Goal: Information Seeking & Learning: Find specific fact

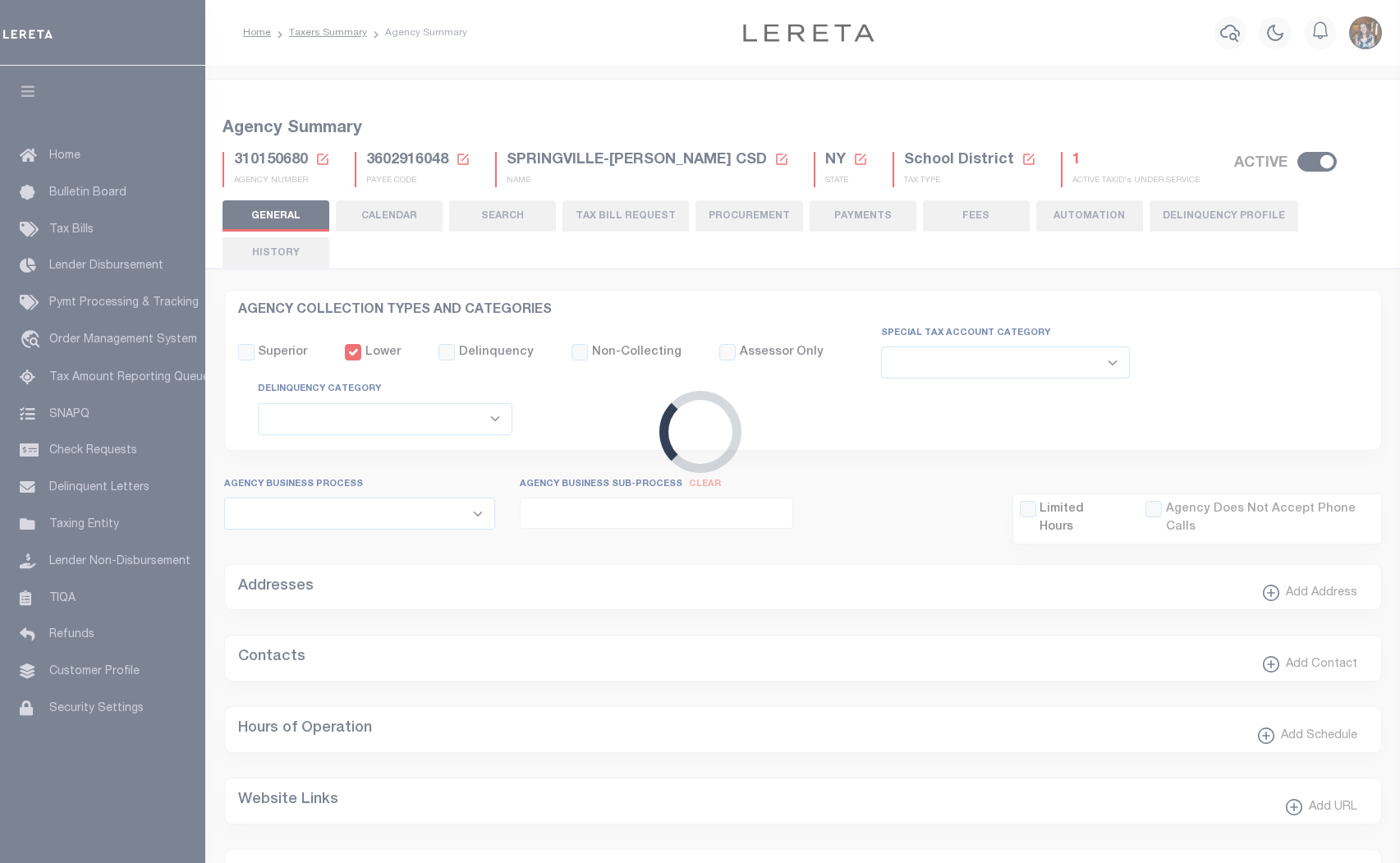
select select
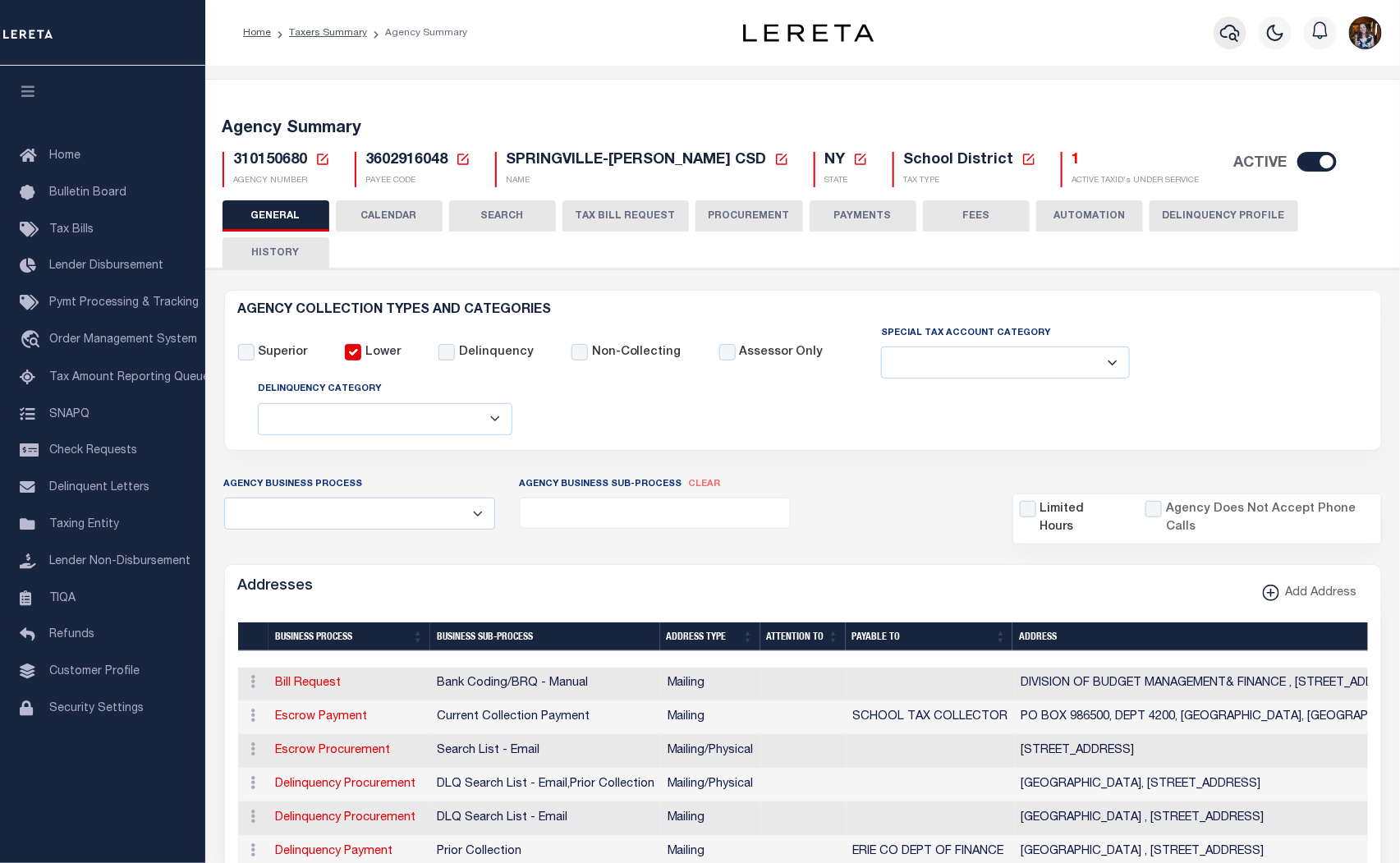
click at [1225, 37] on icon "button" at bounding box center [1229, 33] width 20 height 17
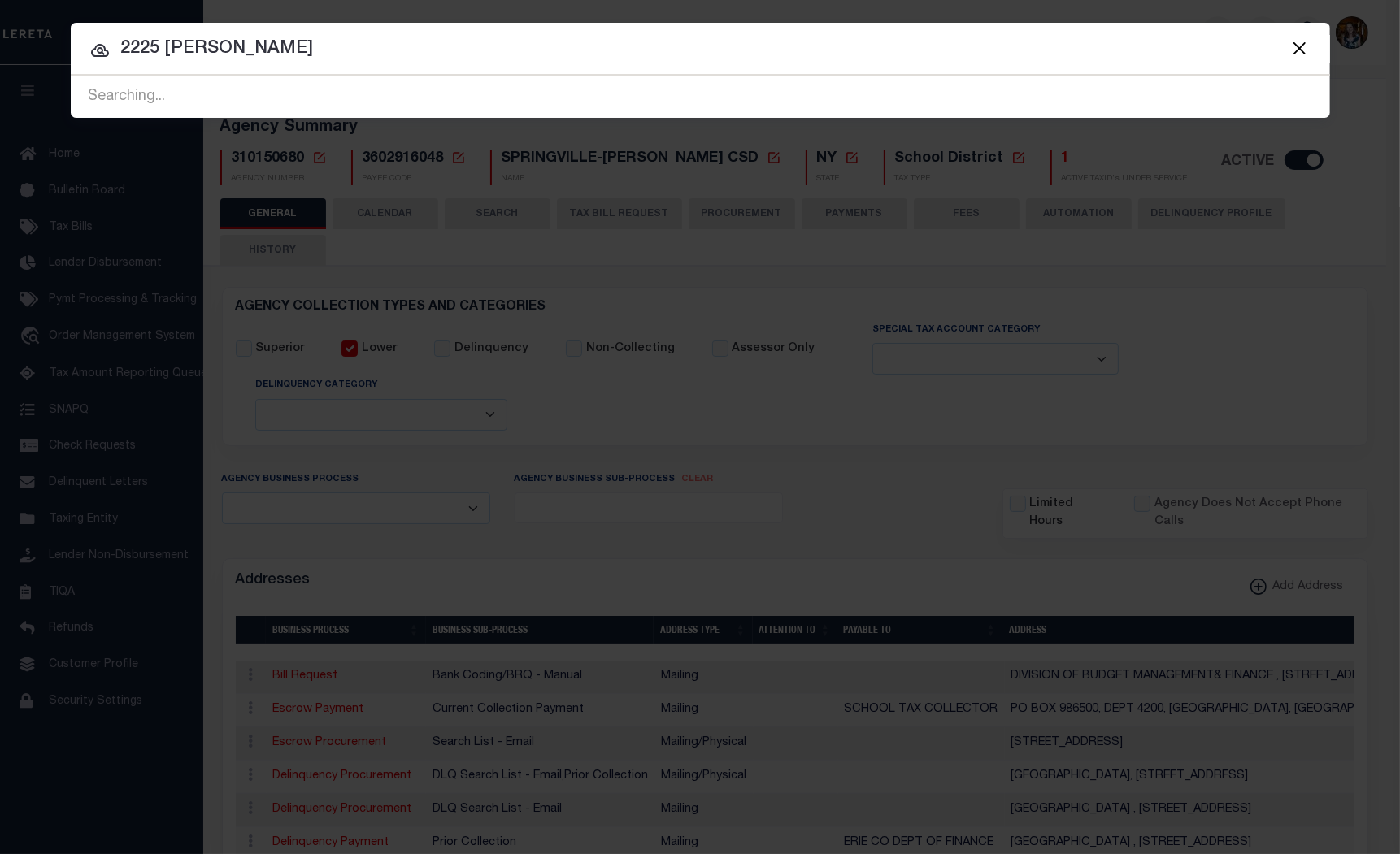
type input "2225 jones"
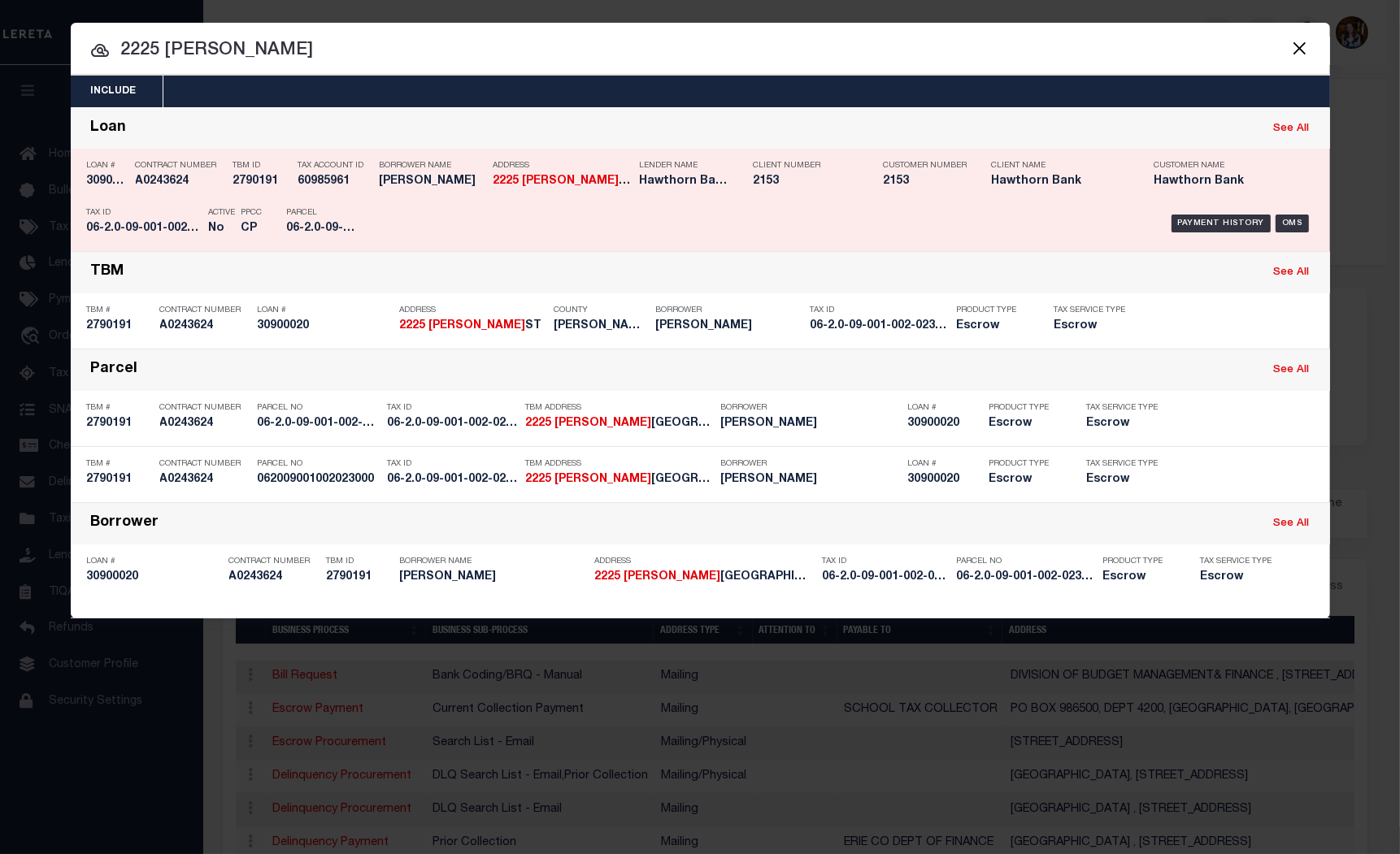
click at [424, 186] on h5 "CHRISTOPHER FLECK" at bounding box center [432, 181] width 105 height 14
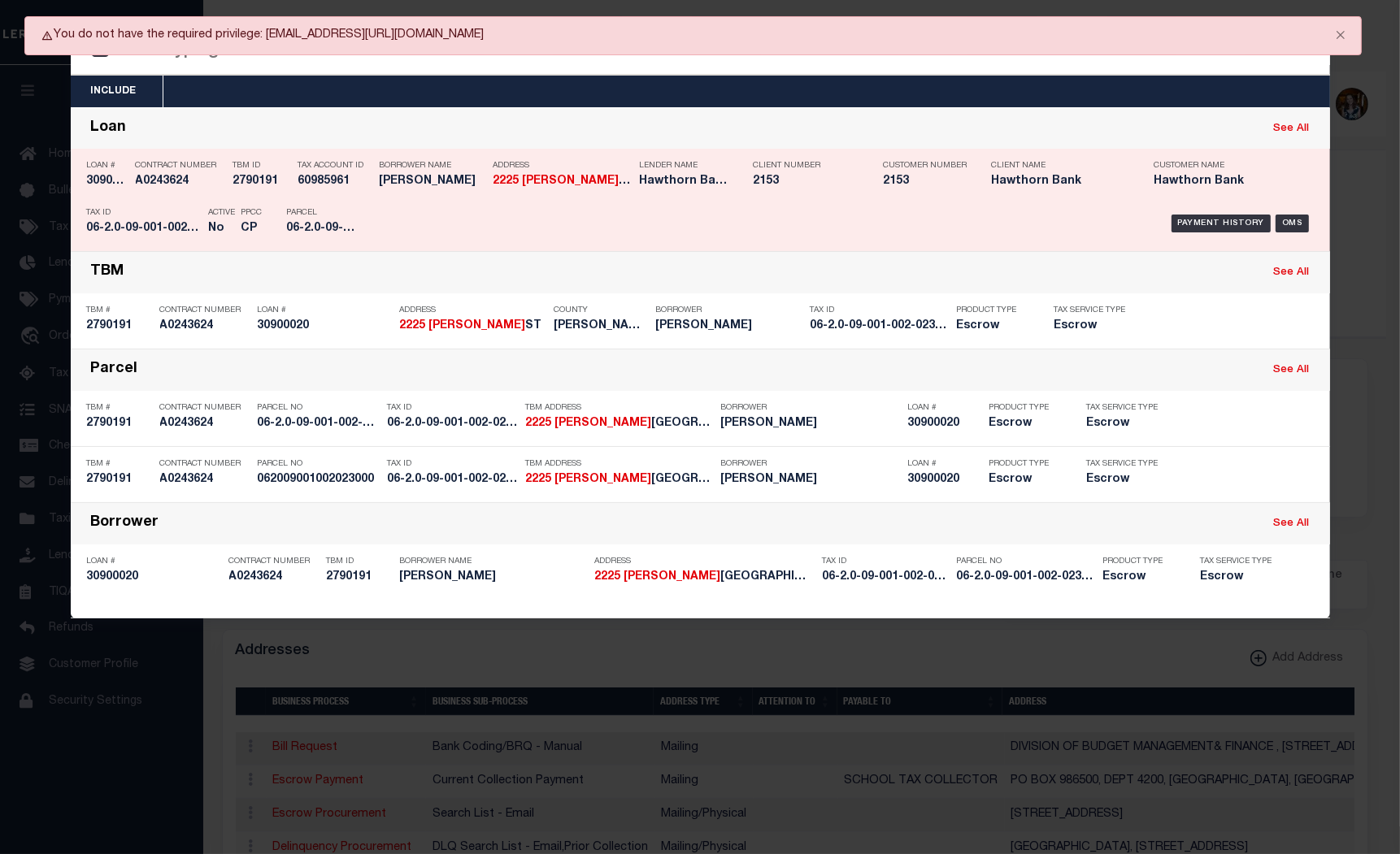
drag, startPoint x: 299, startPoint y: 181, endPoint x: 348, endPoint y: 183, distance: 49.0
click at [348, 183] on h5 "60985961" at bounding box center [334, 181] width 73 height 14
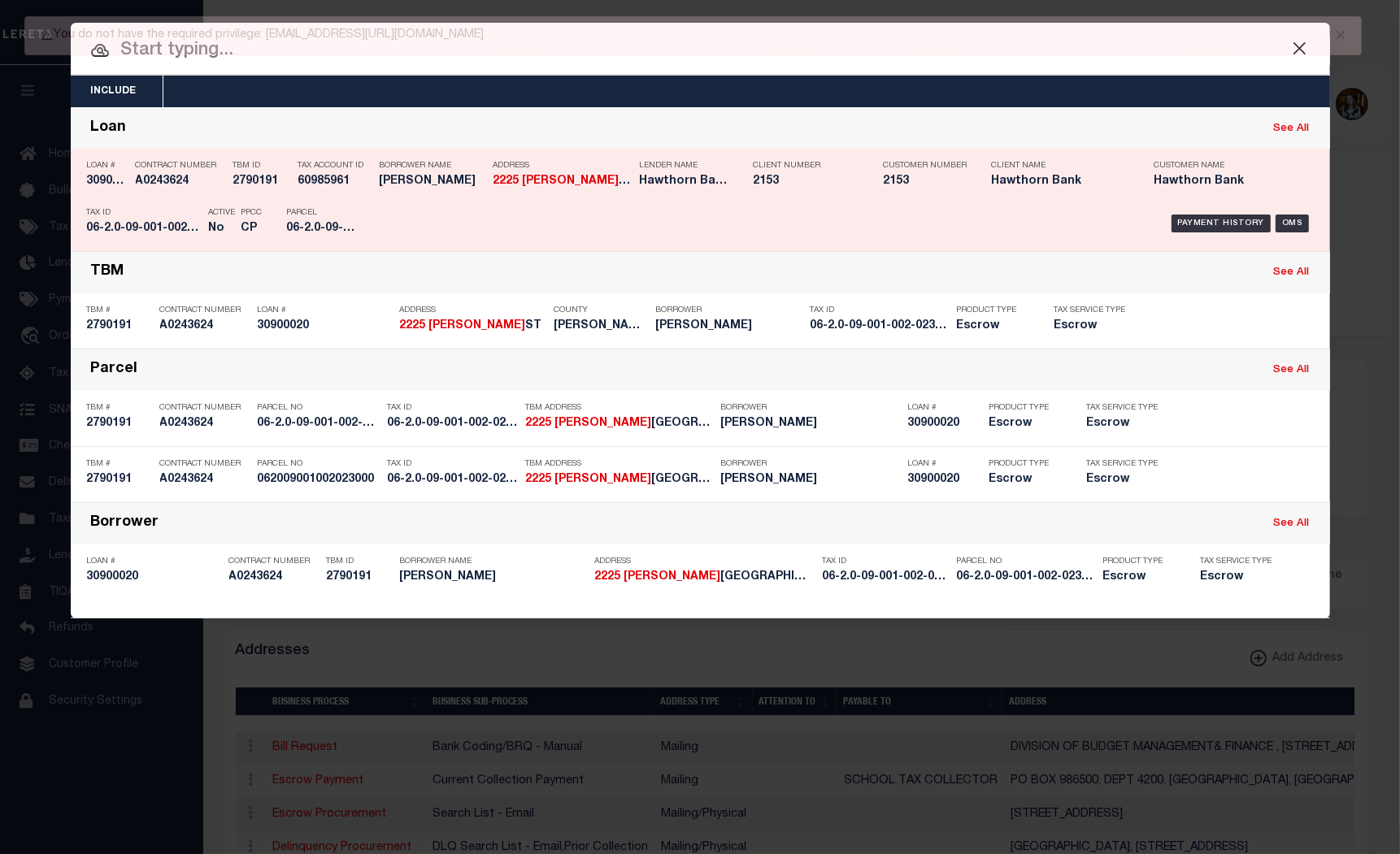
click at [348, 183] on h5 "60985961" at bounding box center [334, 181] width 73 height 14
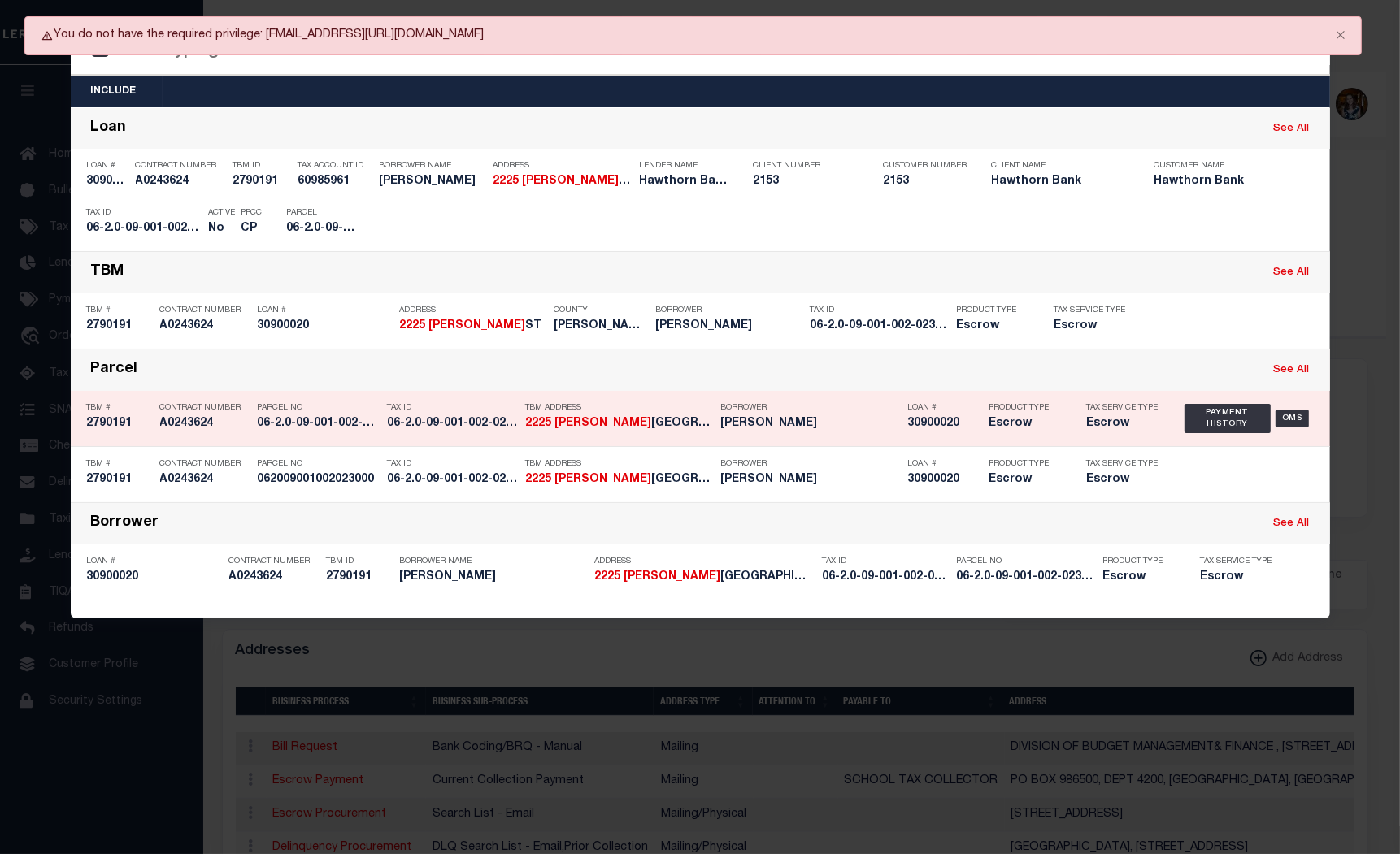
click at [1289, 376] on link "See All" at bounding box center [1291, 370] width 35 height 11
type input "2225 jones"
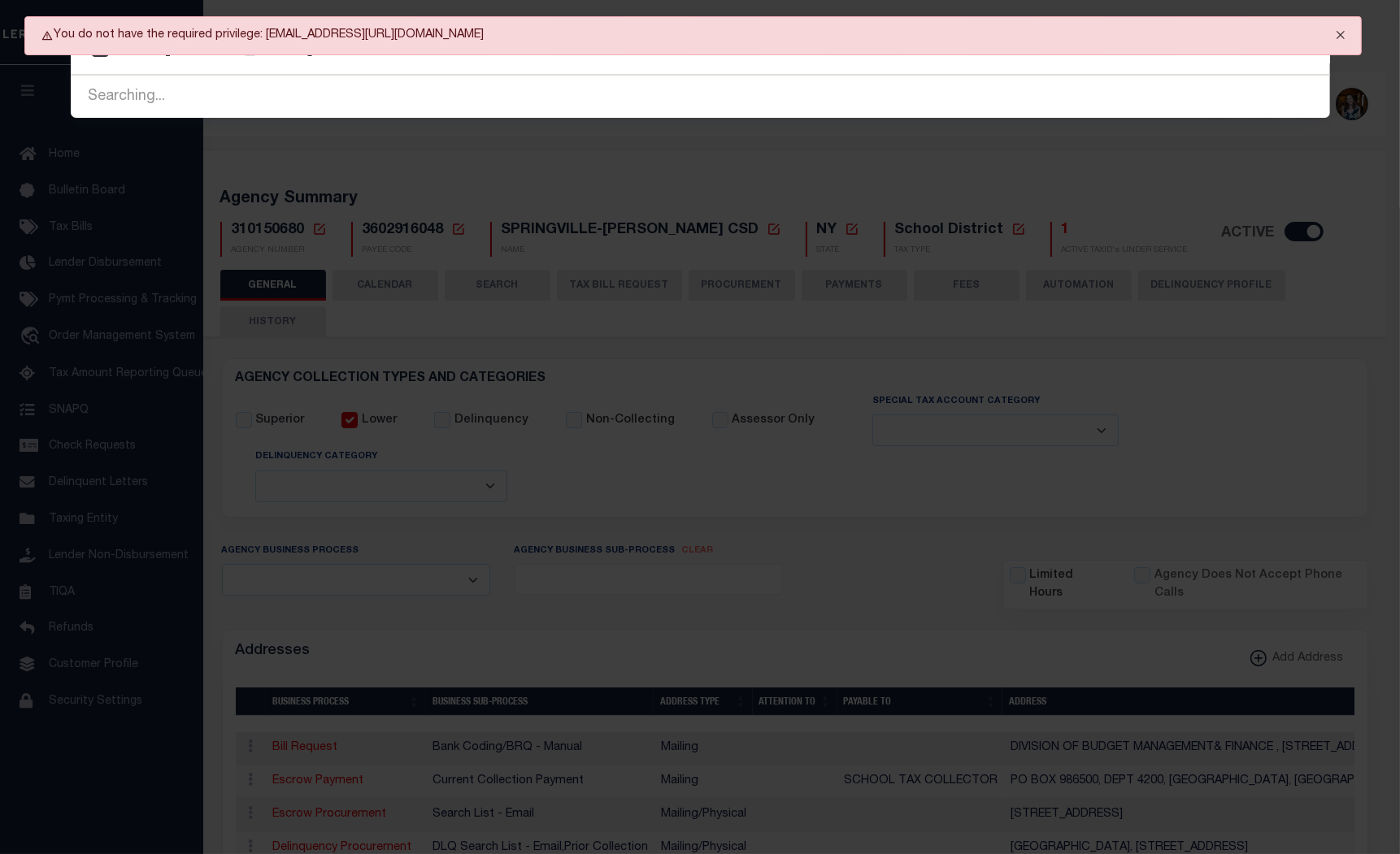
click at [1343, 41] on button "Close" at bounding box center [1340, 35] width 41 height 35
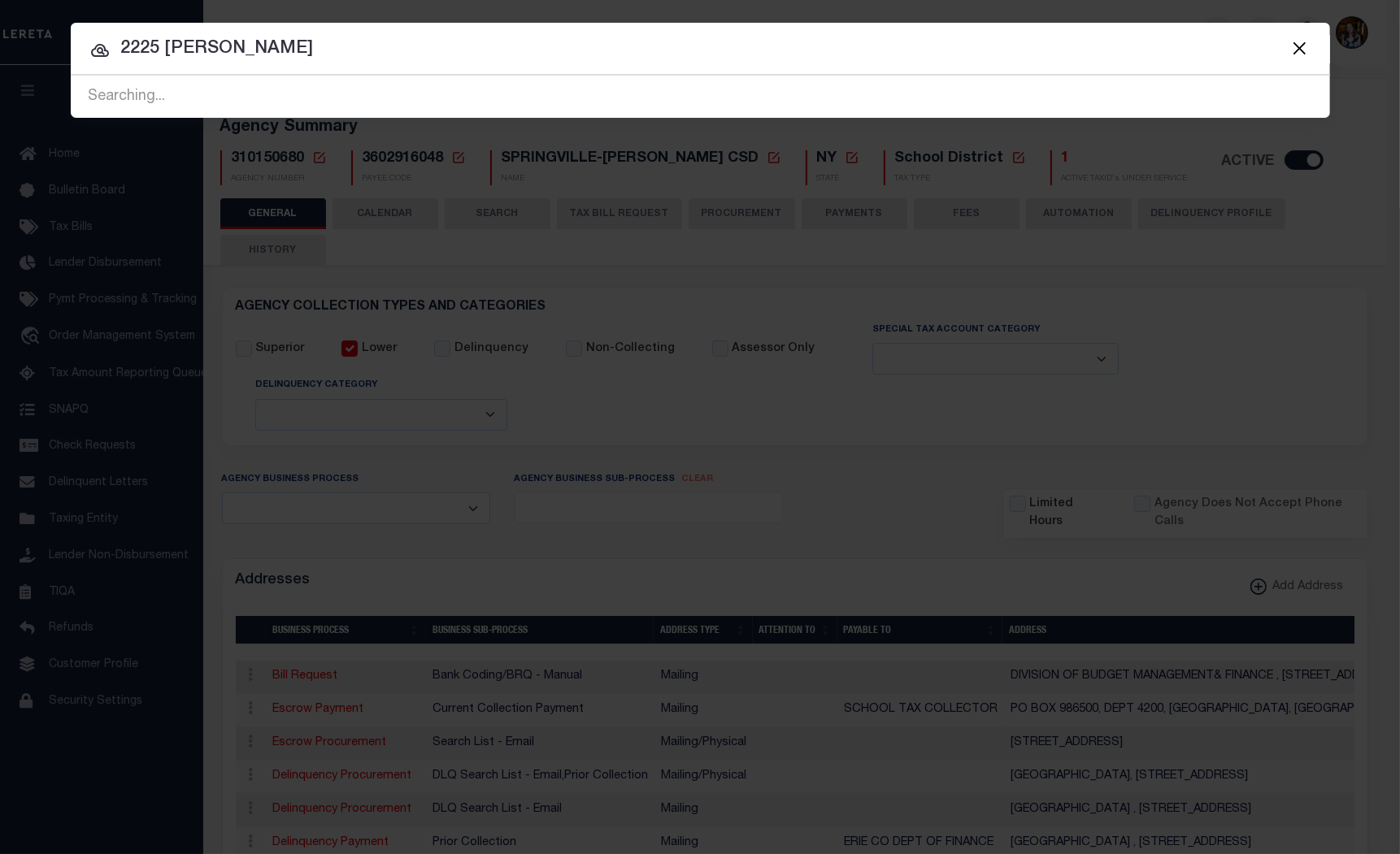
click at [197, 53] on input "2225 jones" at bounding box center [700, 49] width 1259 height 29
click at [240, 59] on input "2225 jones" at bounding box center [700, 49] width 1259 height 29
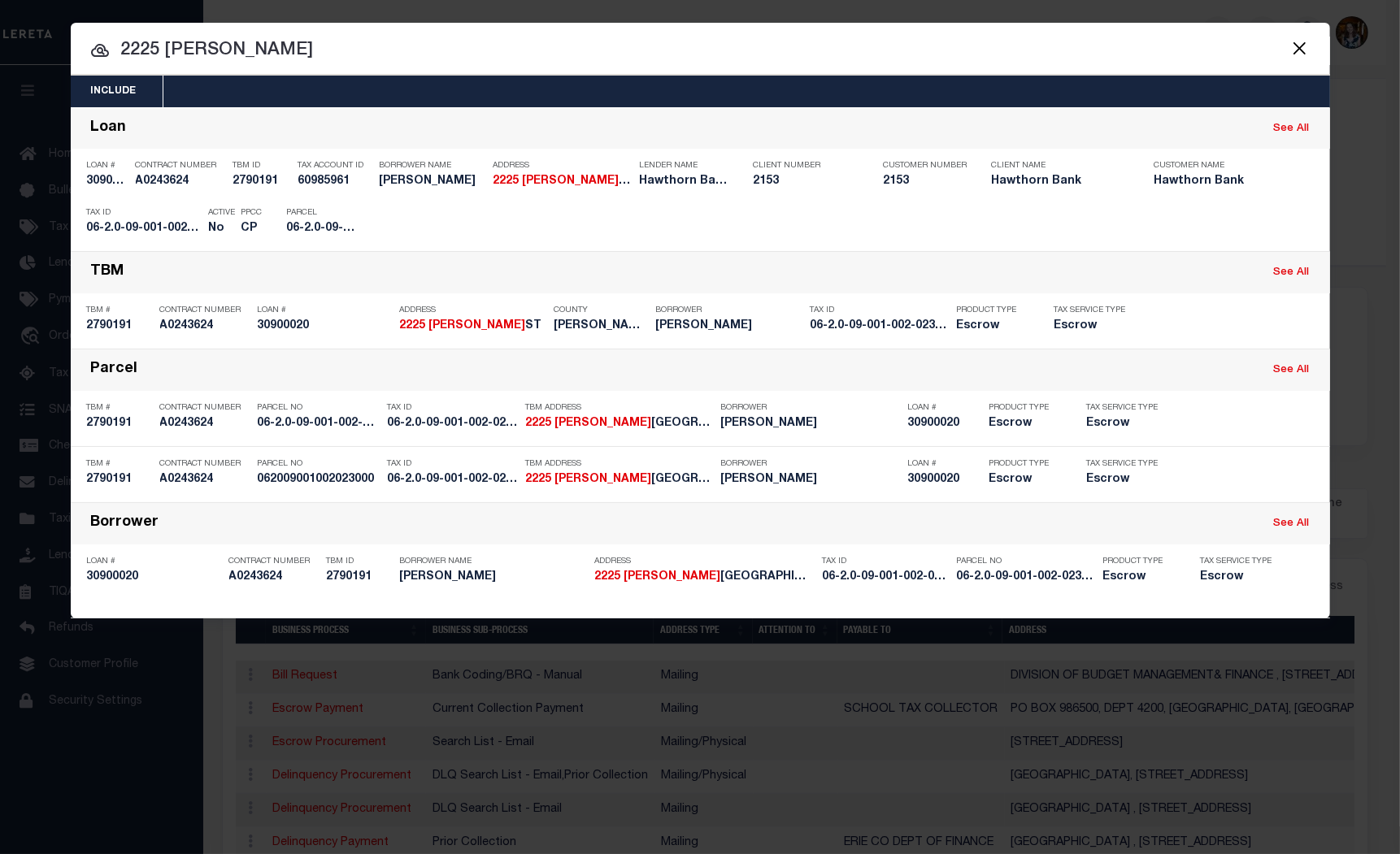
click at [1305, 47] on button "Close" at bounding box center [1300, 47] width 21 height 21
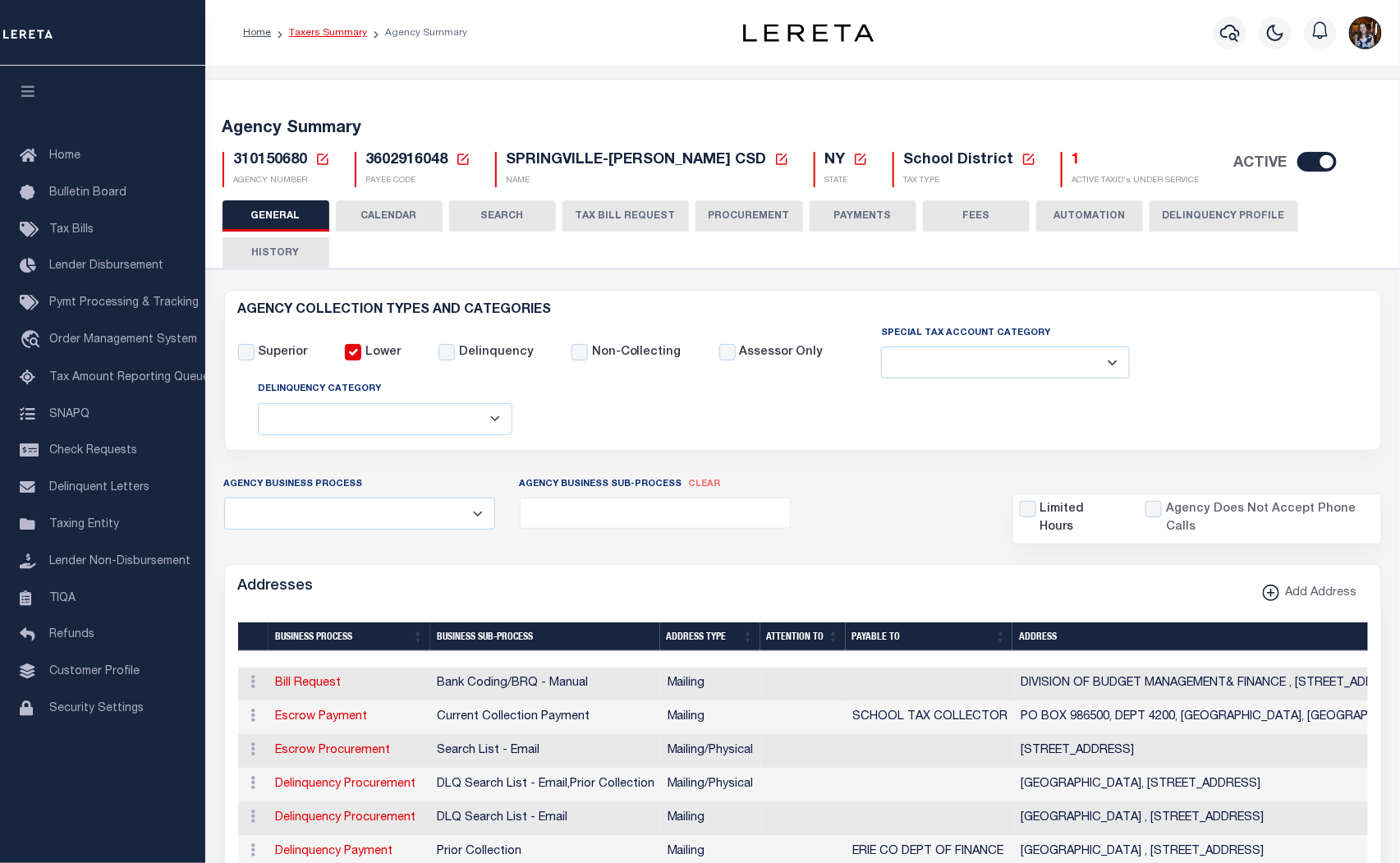
click at [292, 32] on link "Taxers Summary" at bounding box center [327, 33] width 78 height 10
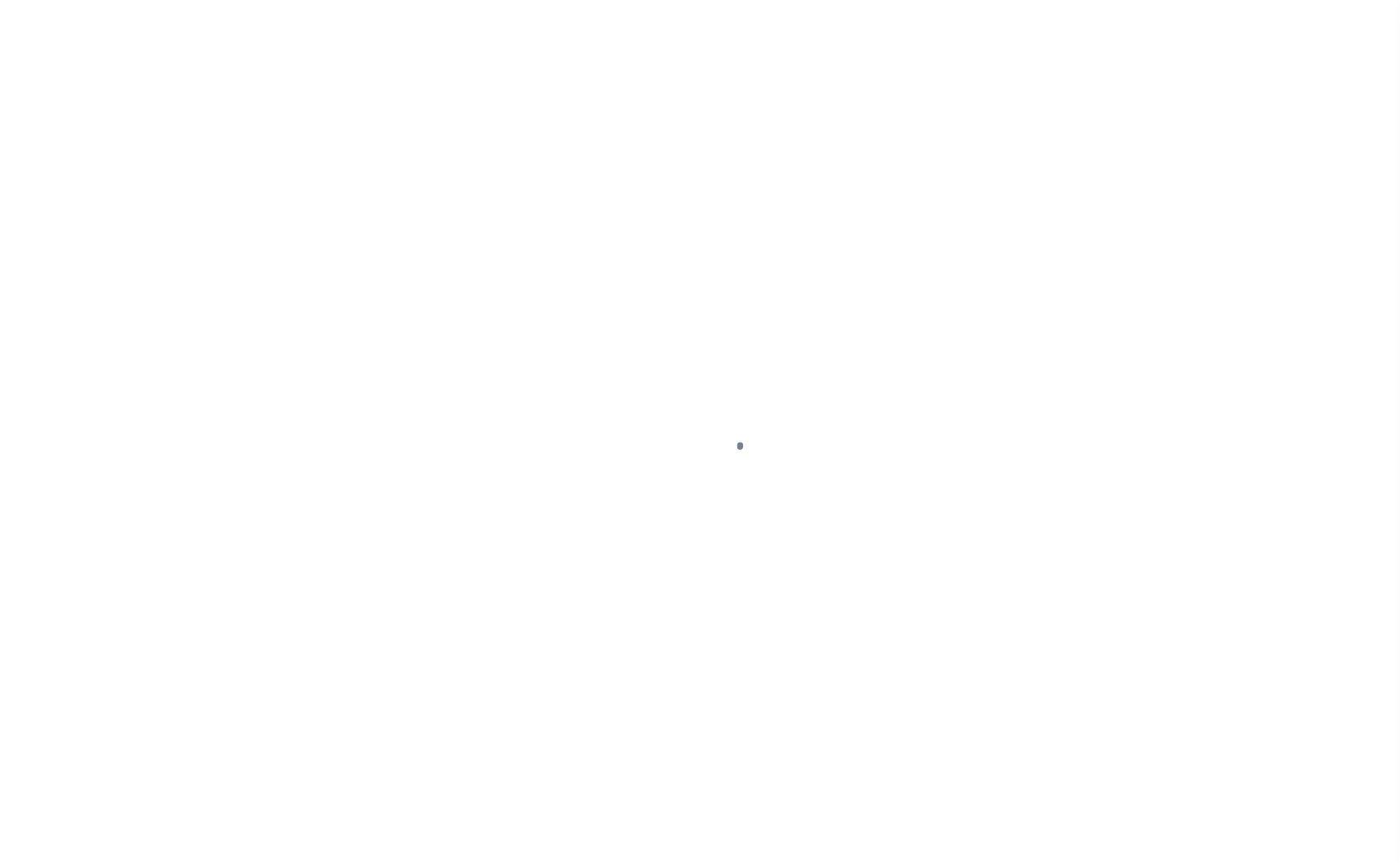
select select
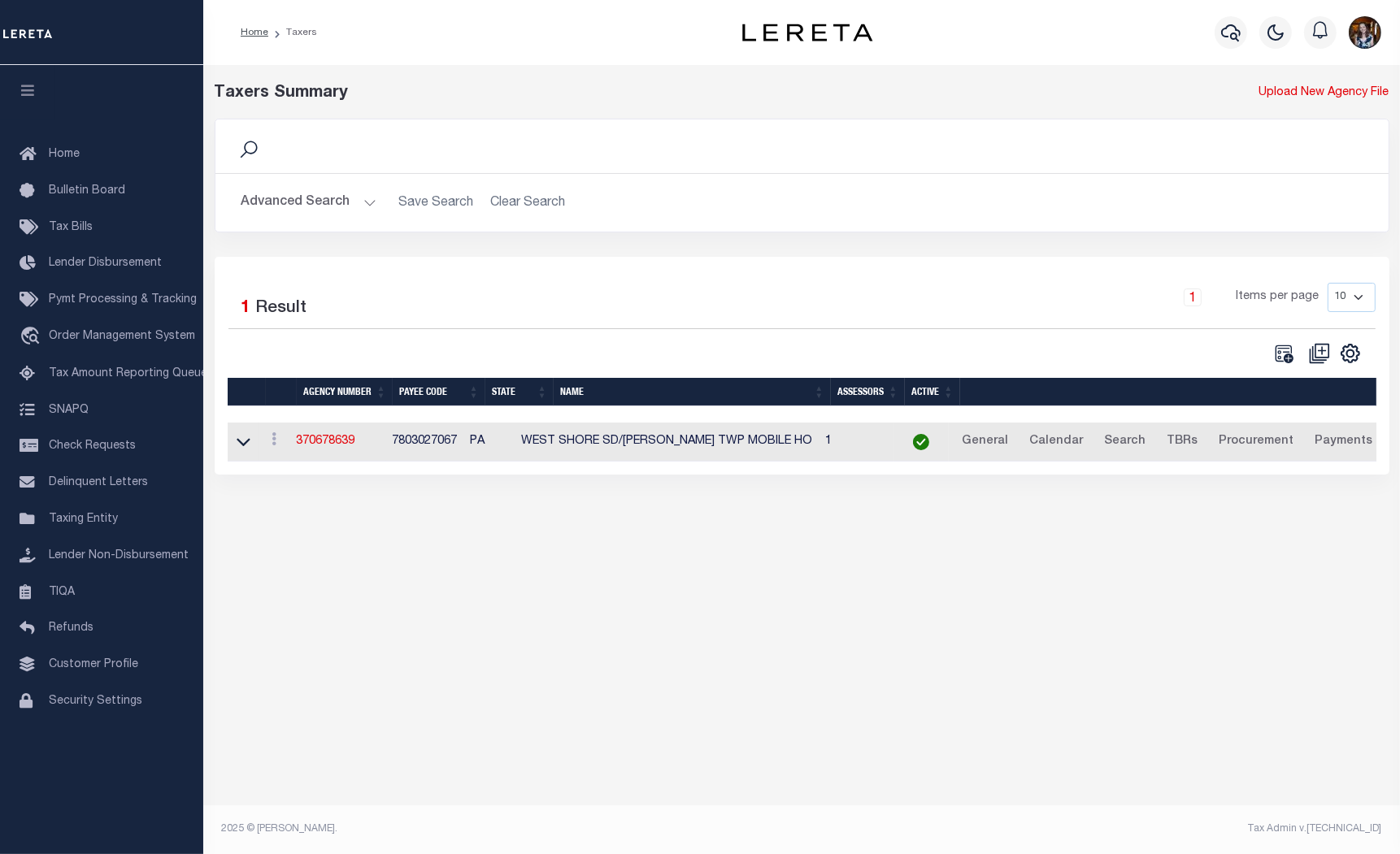
click at [332, 191] on button "Advanced Search" at bounding box center [309, 203] width 135 height 32
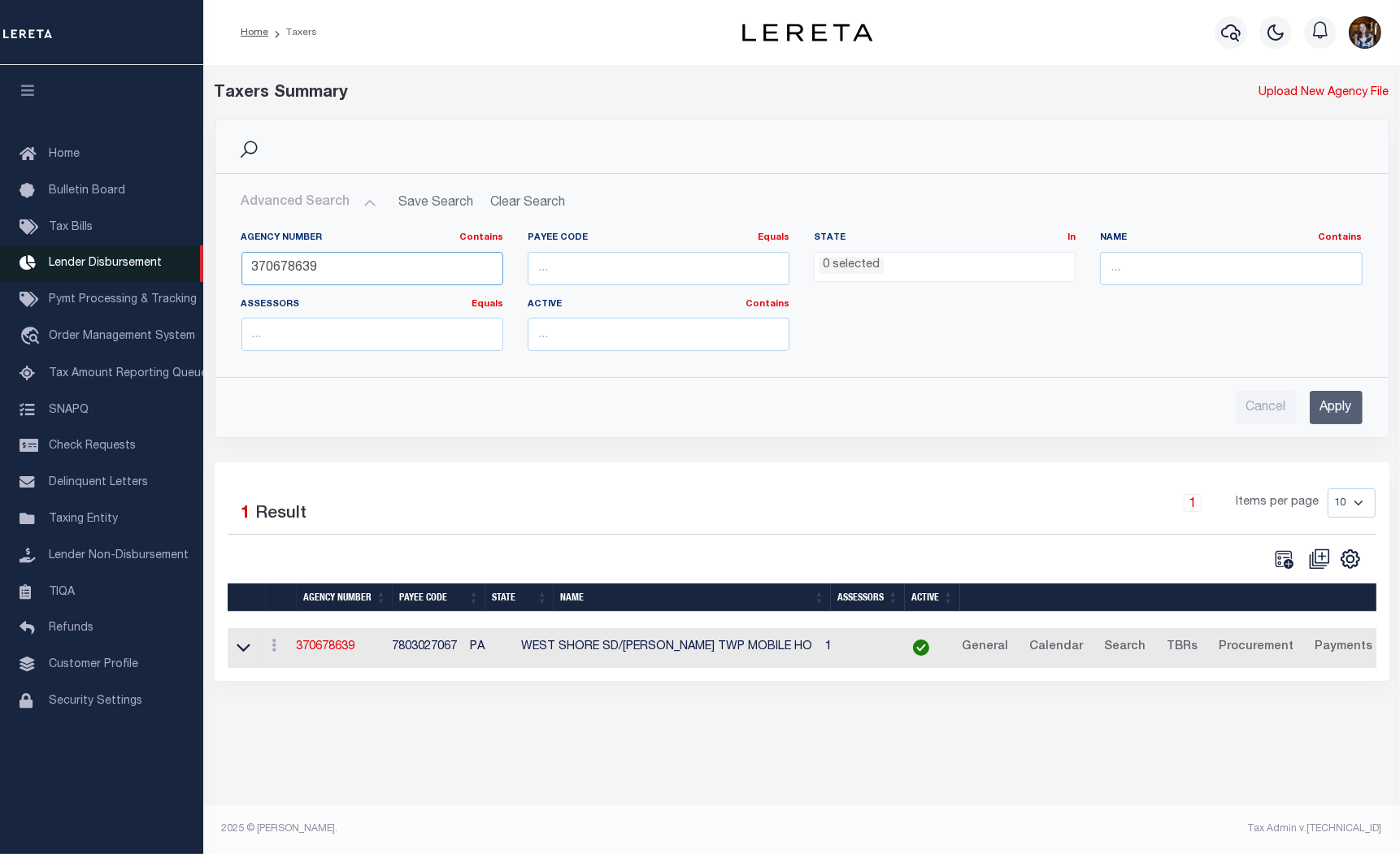
drag, startPoint x: 408, startPoint y: 264, endPoint x: 185, endPoint y: 270, distance: 223.1
click at [185, 270] on div "Home Taxers Profile" at bounding box center [700, 417] width 1400 height 834
click at [1220, 278] on input "text" at bounding box center [1230, 268] width 262 height 33
click at [1350, 409] on input "Apply" at bounding box center [1336, 407] width 53 height 33
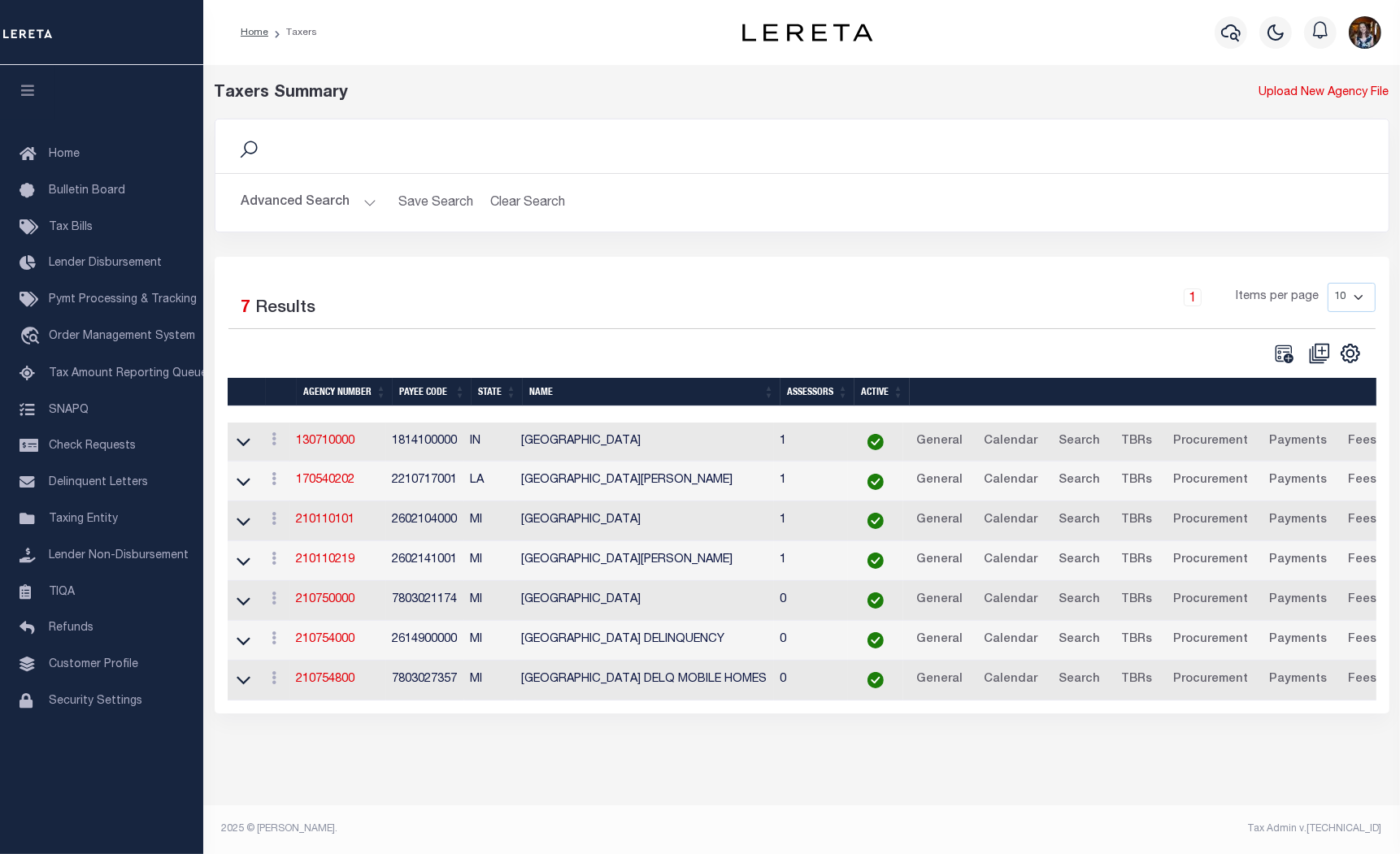
click at [1204, 364] on div "CSV Export Selected Print Show Filter Show Search Columns 0: 1: 2: Agency Number" at bounding box center [1089, 353] width 574 height 23
click at [282, 191] on button "Advanced Search" at bounding box center [309, 203] width 135 height 32
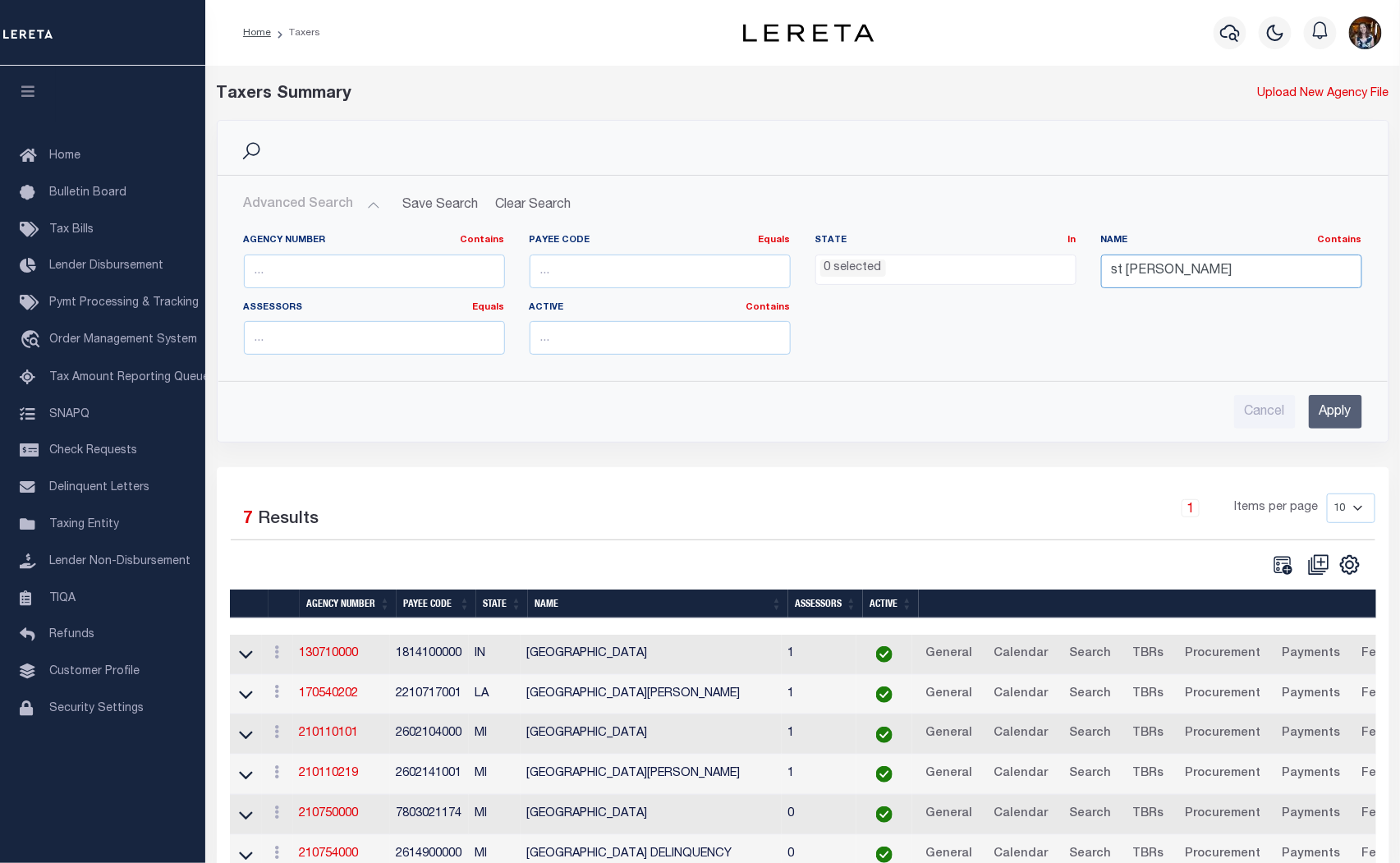
click at [1144, 258] on input "st joseph" at bounding box center [1232, 271] width 261 height 33
type input "s"
type input "buchan"
click at [1328, 414] on input "Apply" at bounding box center [1335, 411] width 54 height 33
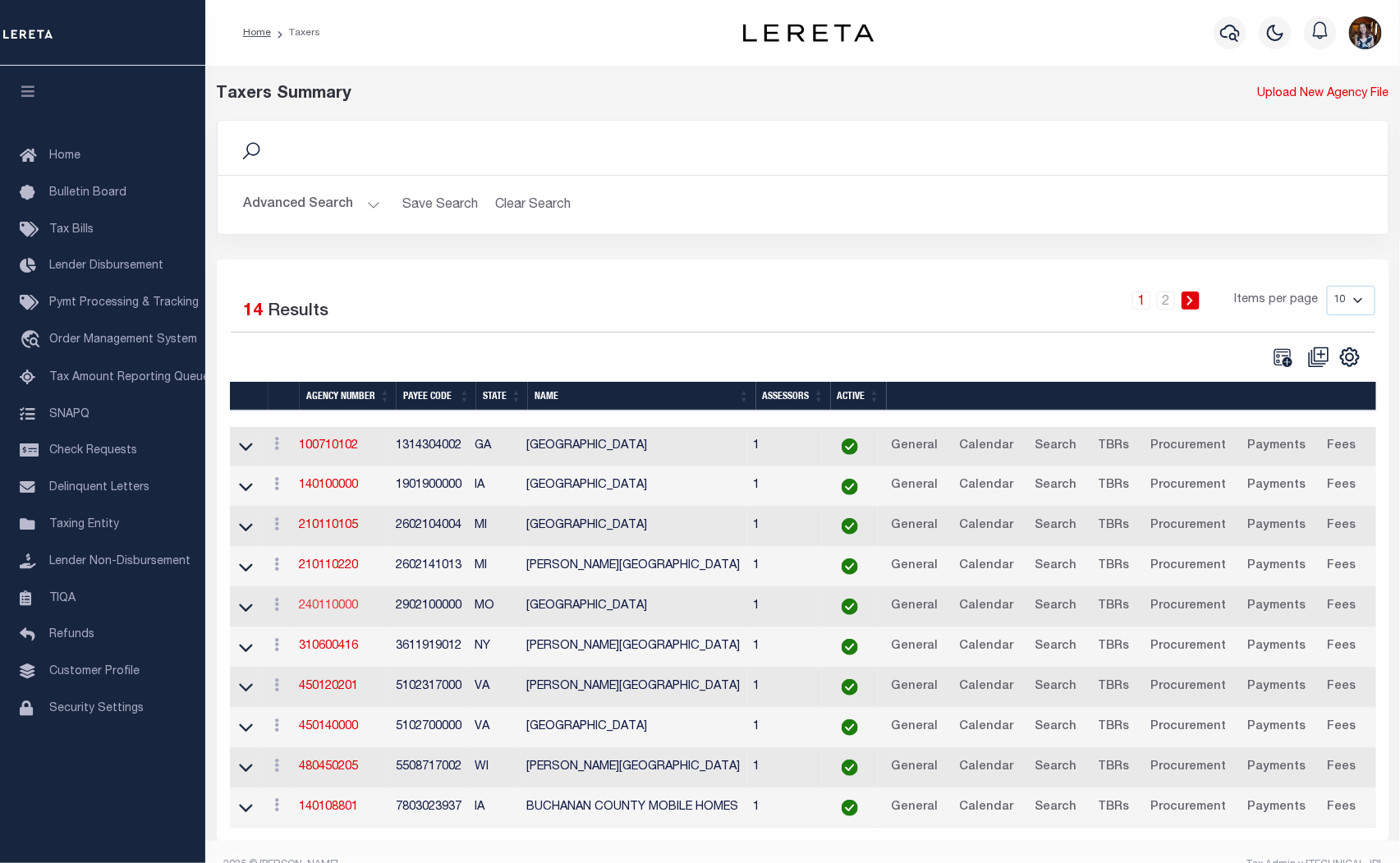
click at [302, 611] on link "240110000" at bounding box center [329, 605] width 59 height 11
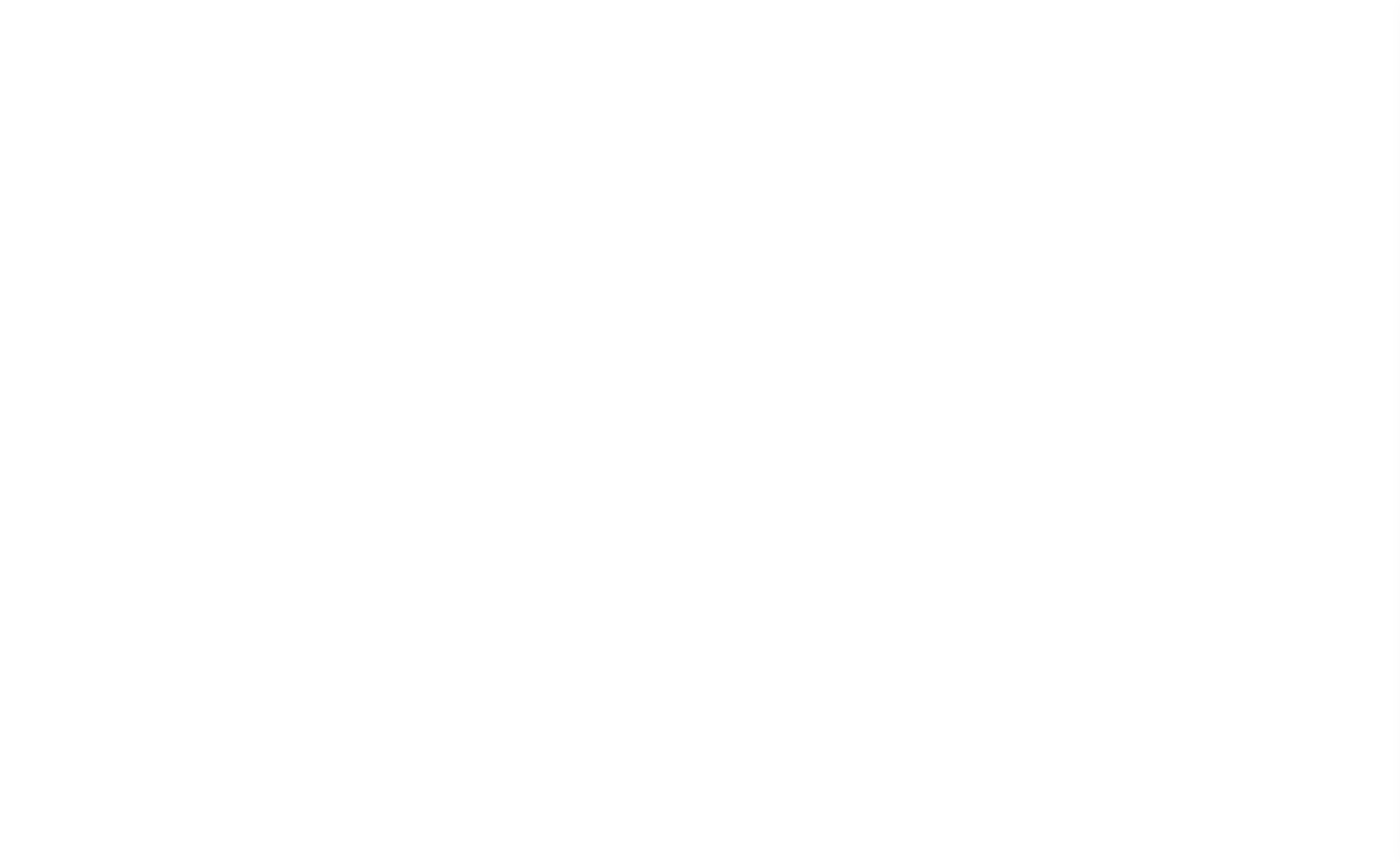
select select
checkbox input "false"
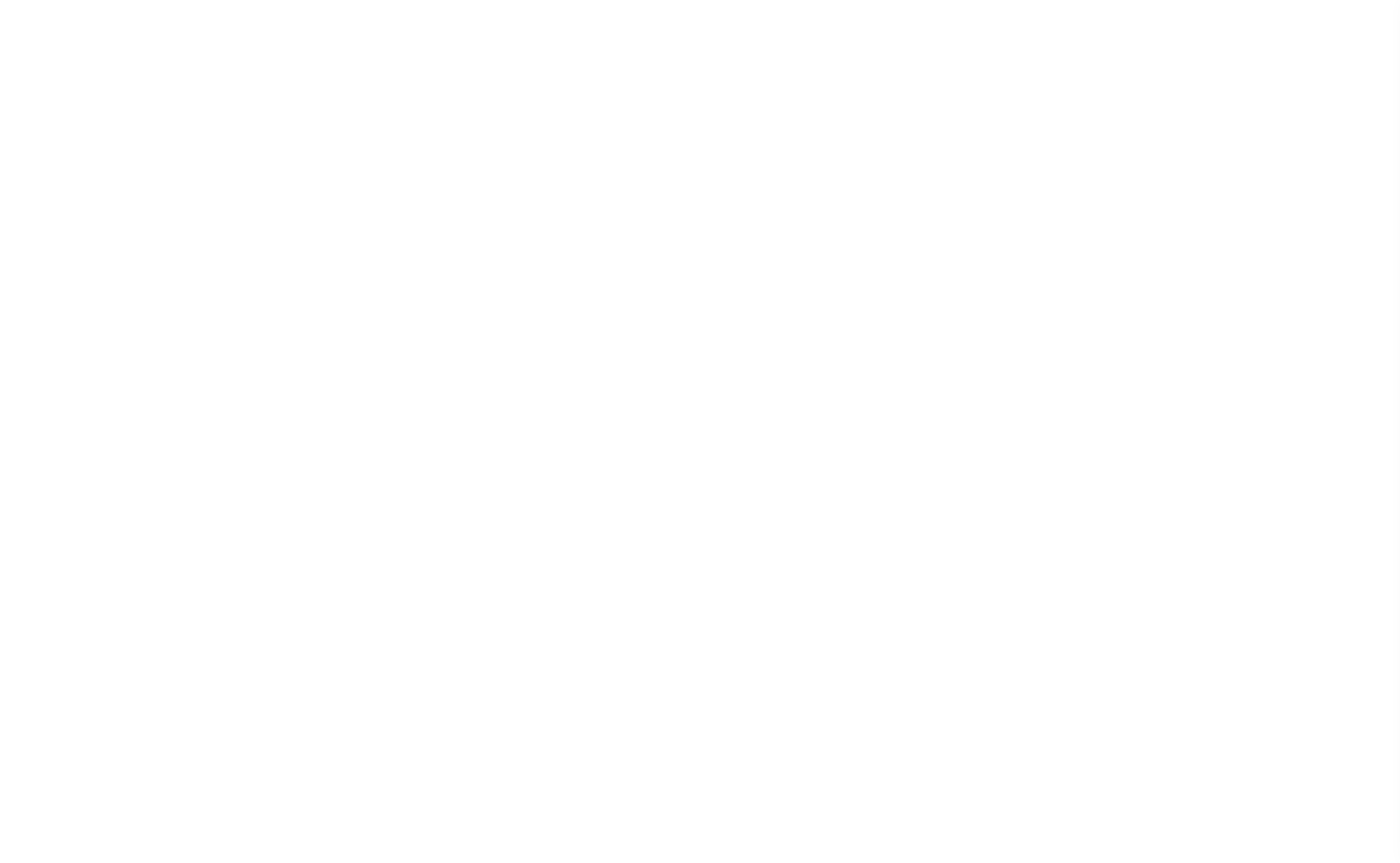
checkbox input "false"
type input "2902100000"
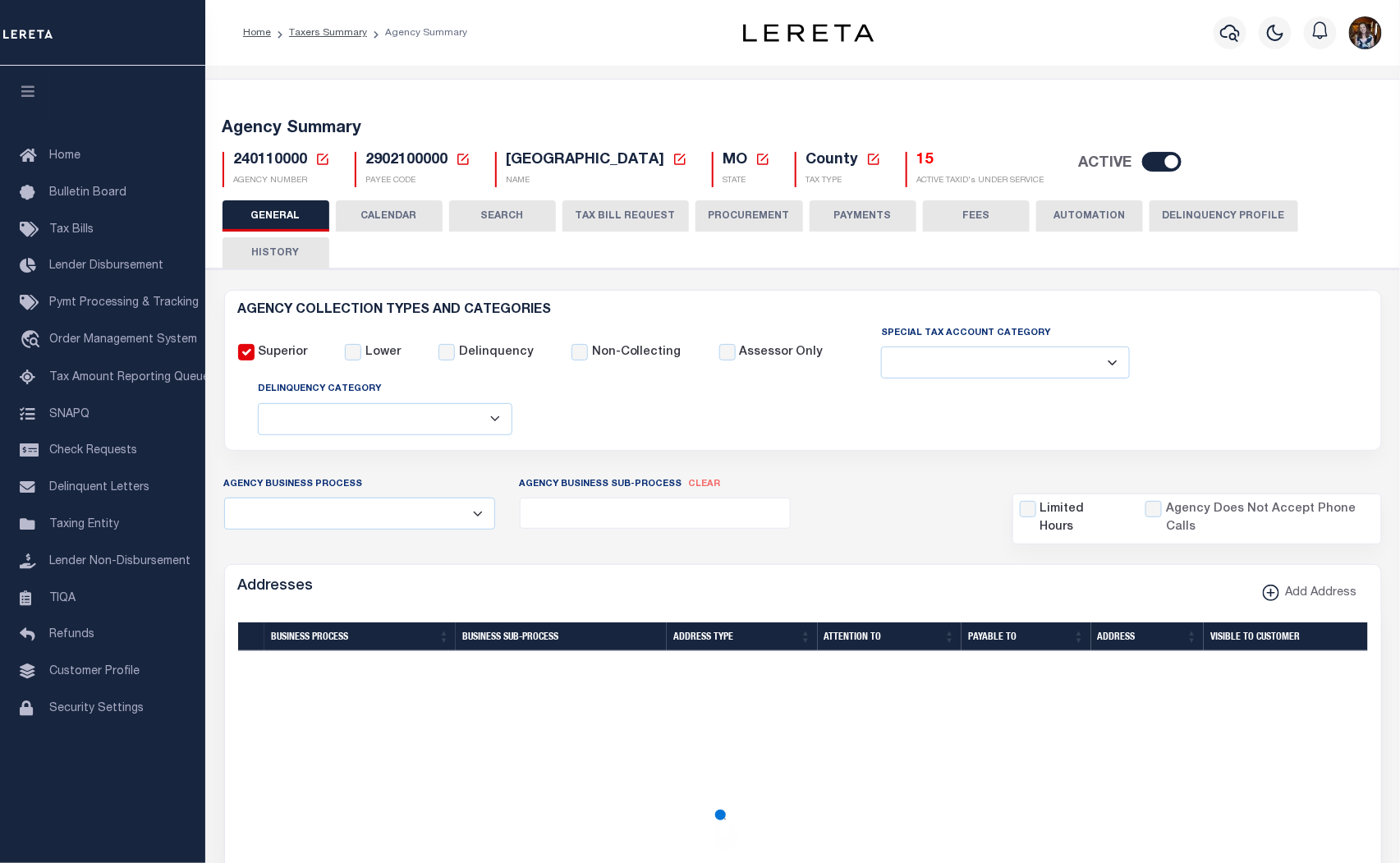
click at [918, 160] on h5 "15" at bounding box center [981, 160] width 127 height 18
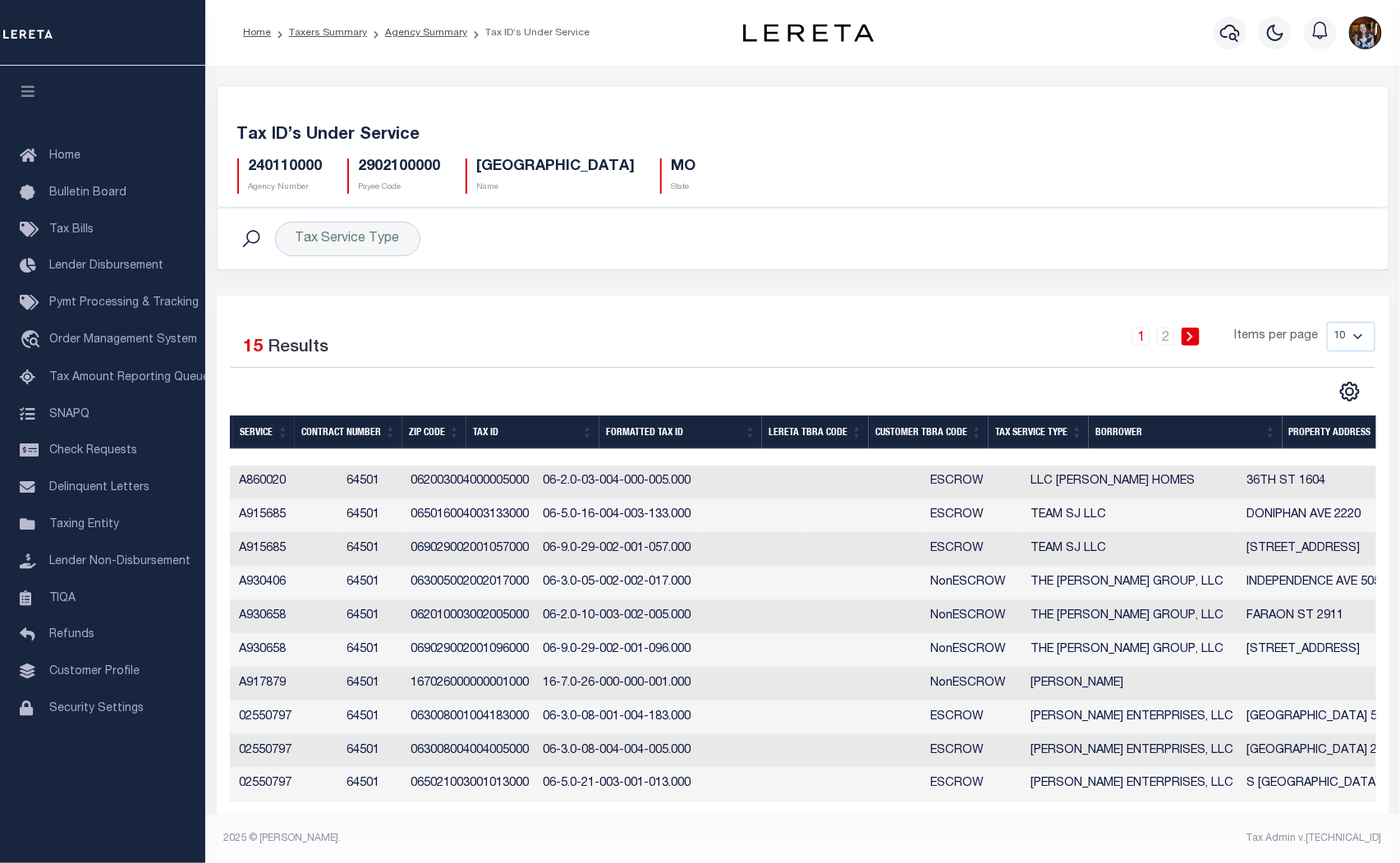
click at [1189, 334] on icon at bounding box center [1190, 337] width 8 height 10
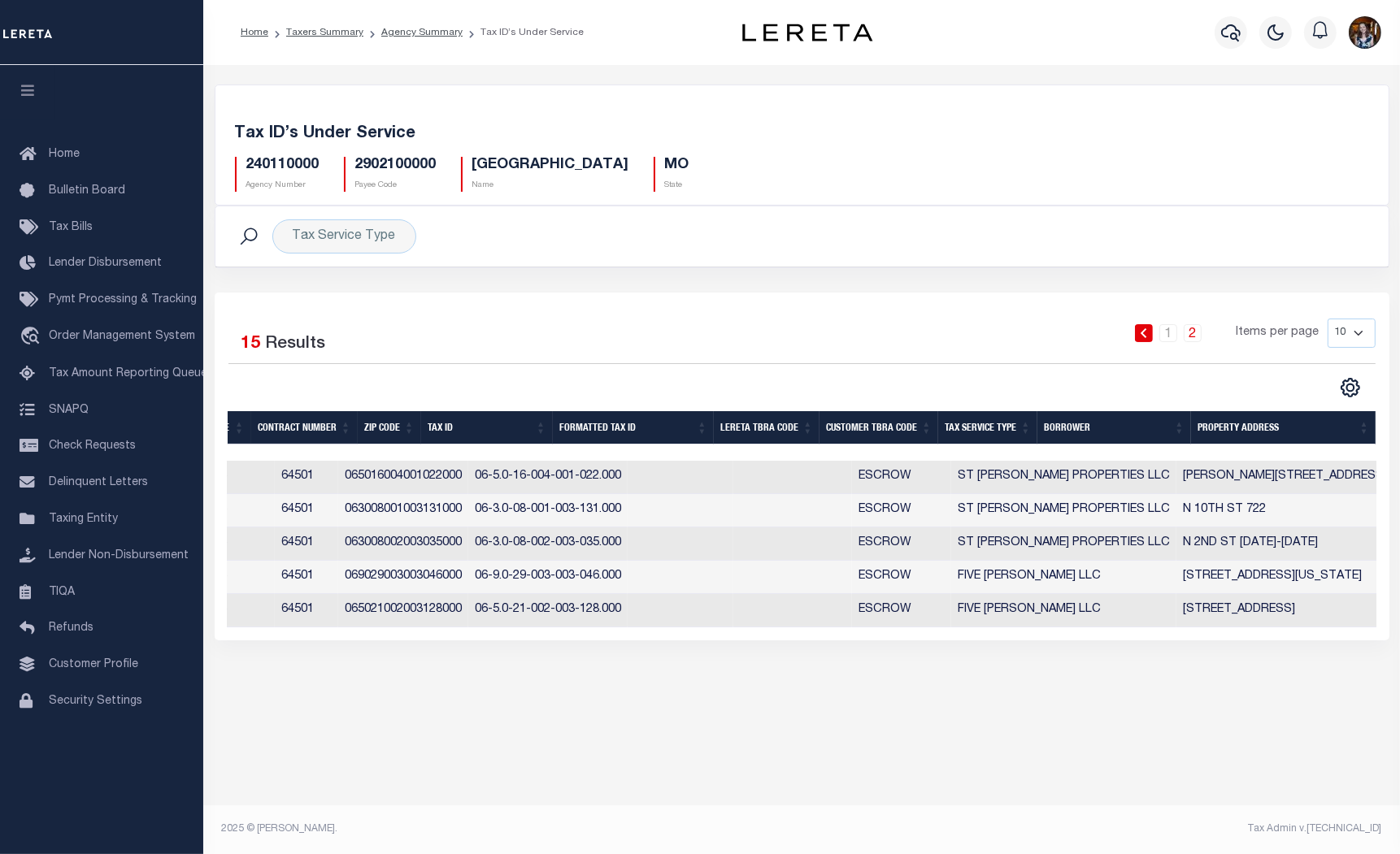
click at [1143, 331] on icon at bounding box center [1143, 333] width 8 height 10
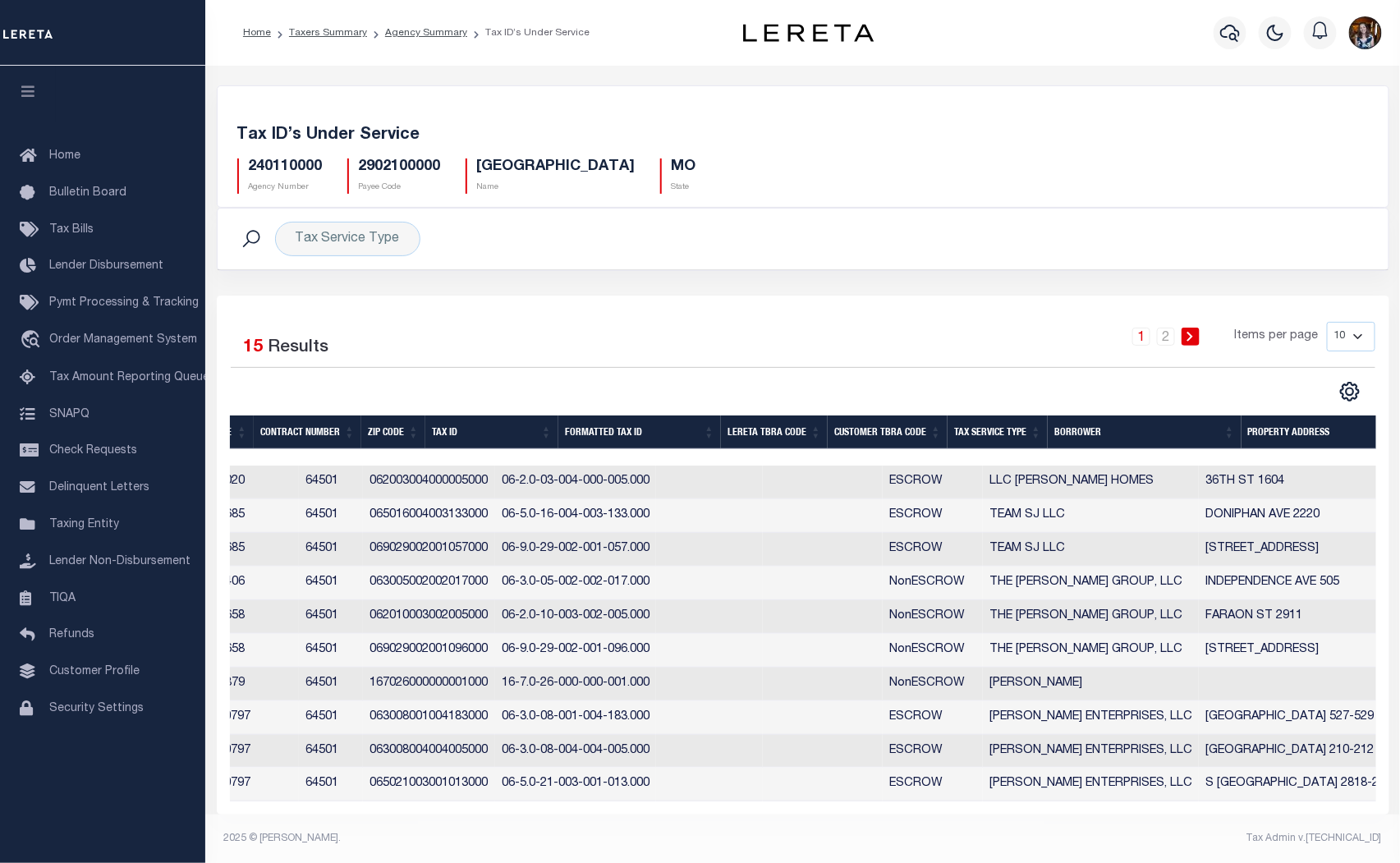
click at [596, 440] on th "Formatted Tax ID" at bounding box center [639, 432] width 163 height 33
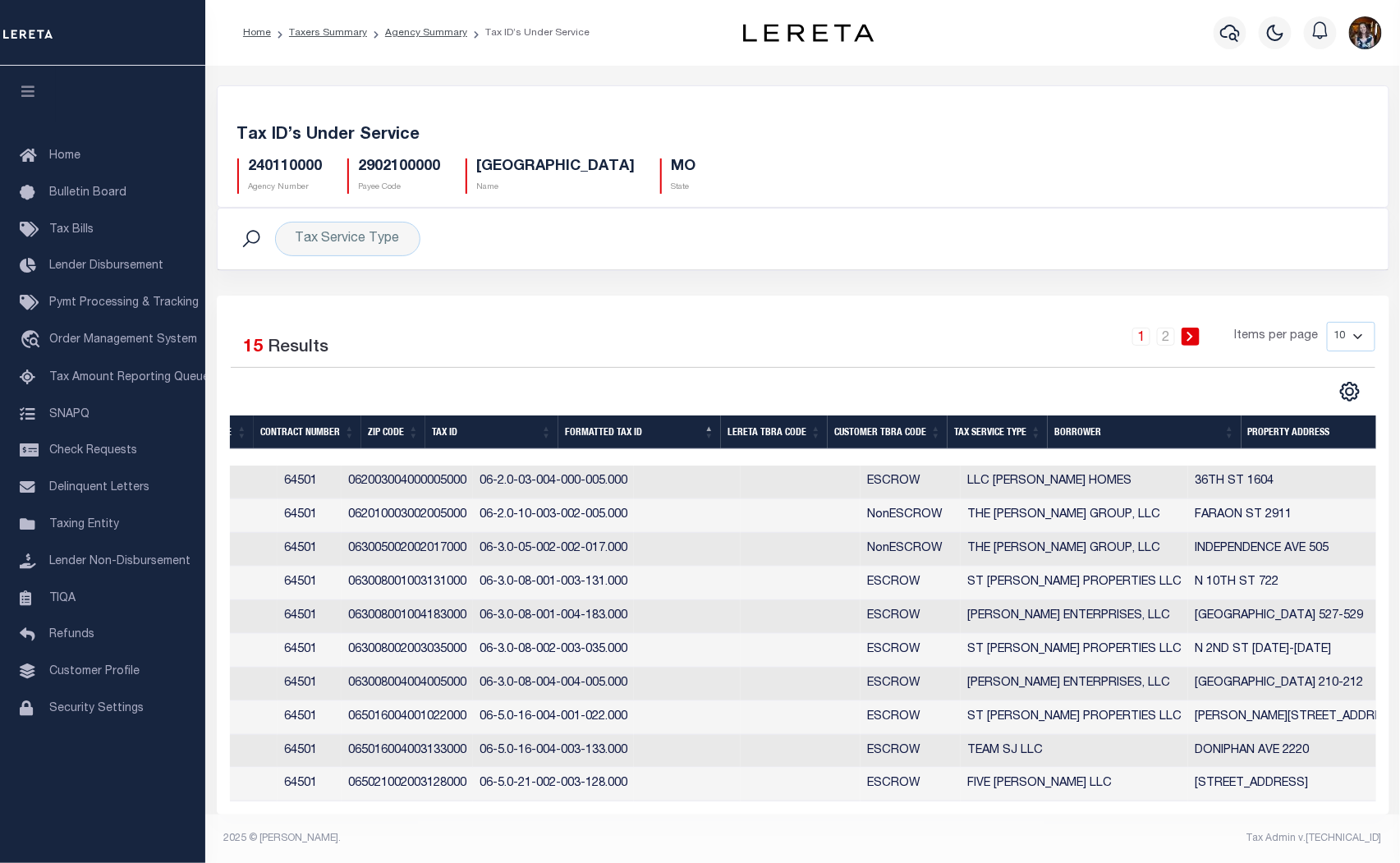
click at [1191, 240] on div "Tax Service Type Search" at bounding box center [803, 239] width 1145 height 34
click at [1353, 343] on select "10 25 50 100" at bounding box center [1351, 337] width 49 height 30
select select "25"
click at [1327, 322] on select "10 25 50 100" at bounding box center [1351, 337] width 49 height 30
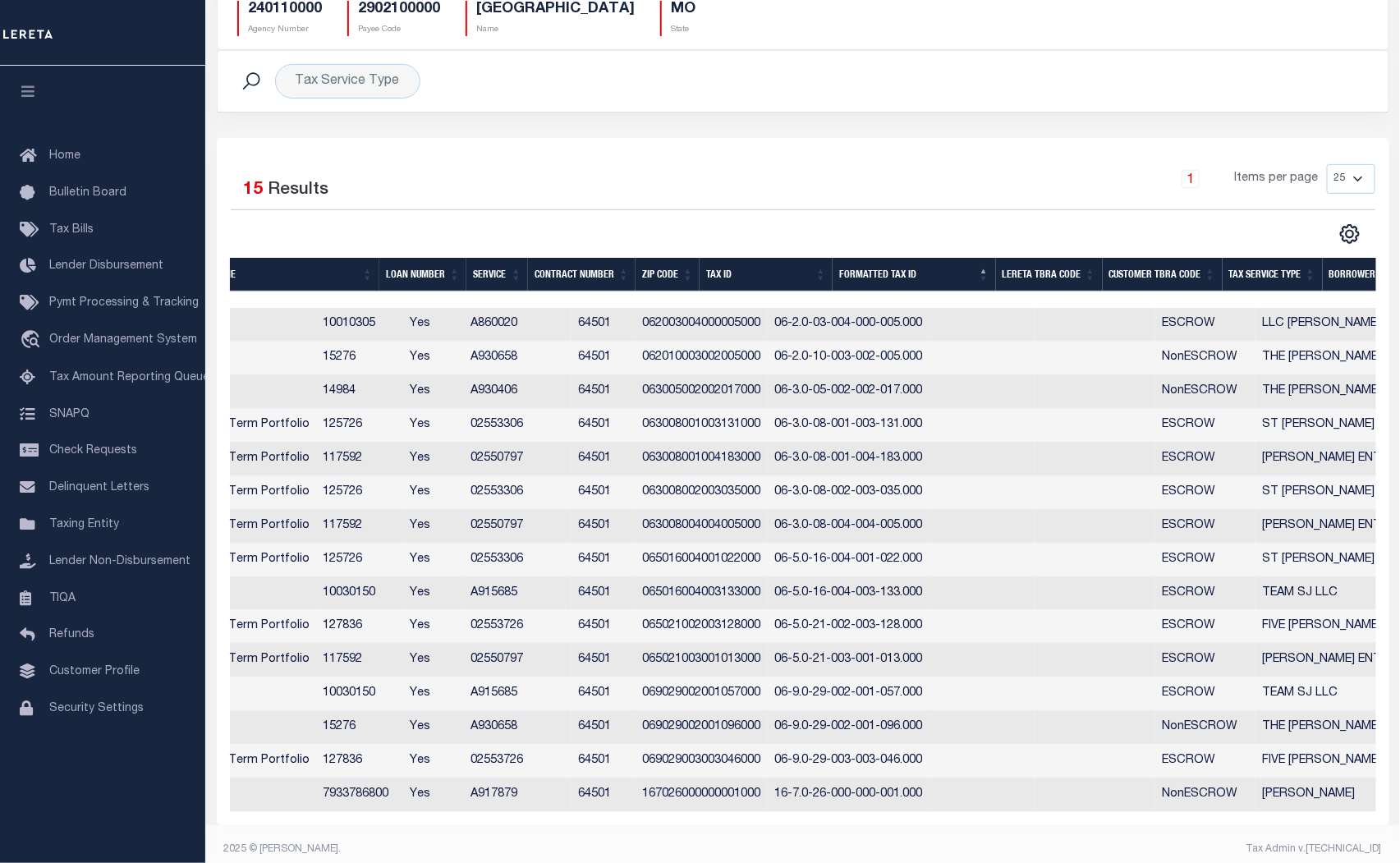
scroll to position [182, 0]
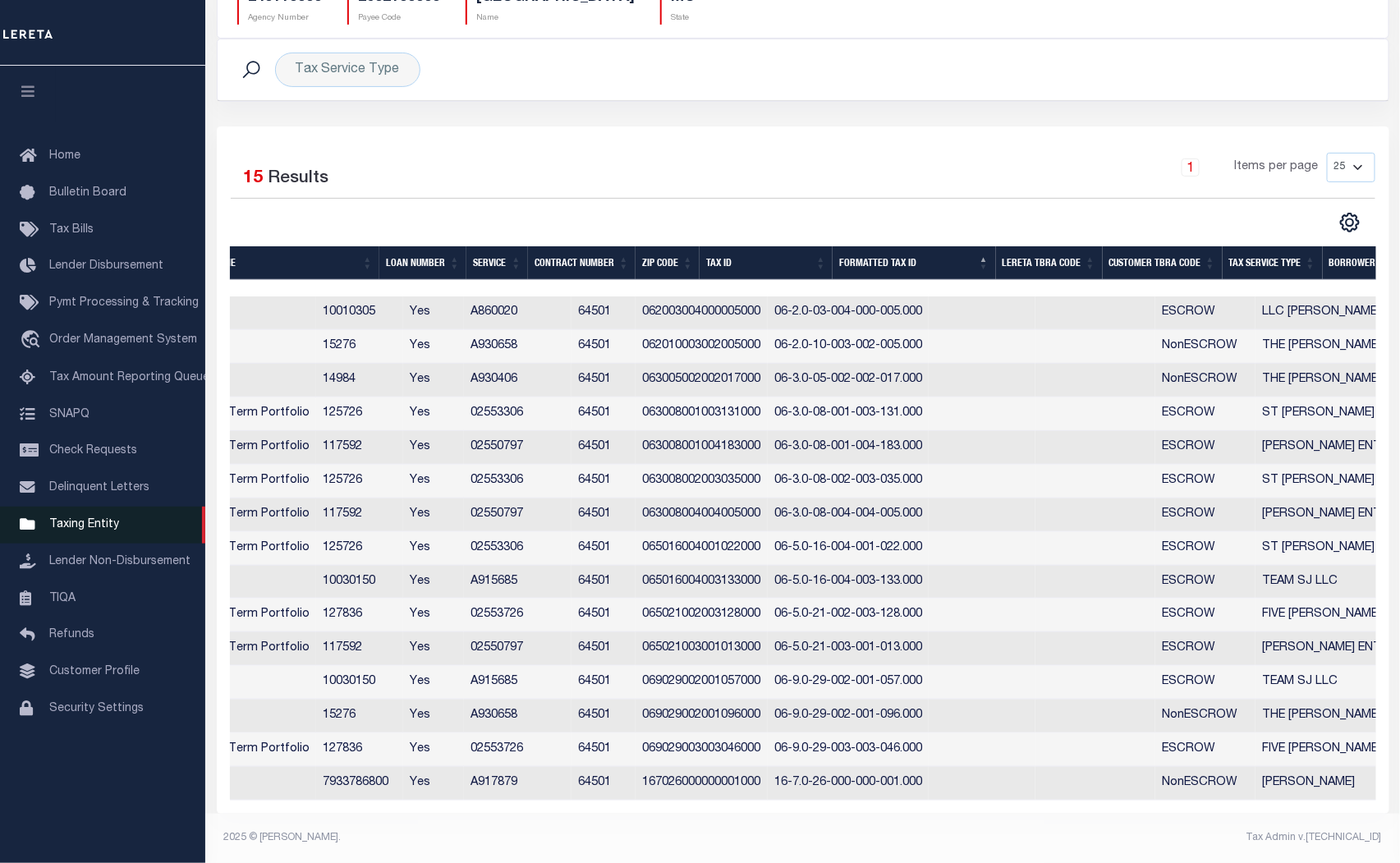
click at [66, 515] on link "Taxing Entity" at bounding box center [102, 524] width 205 height 37
